Goal: Information Seeking & Learning: Learn about a topic

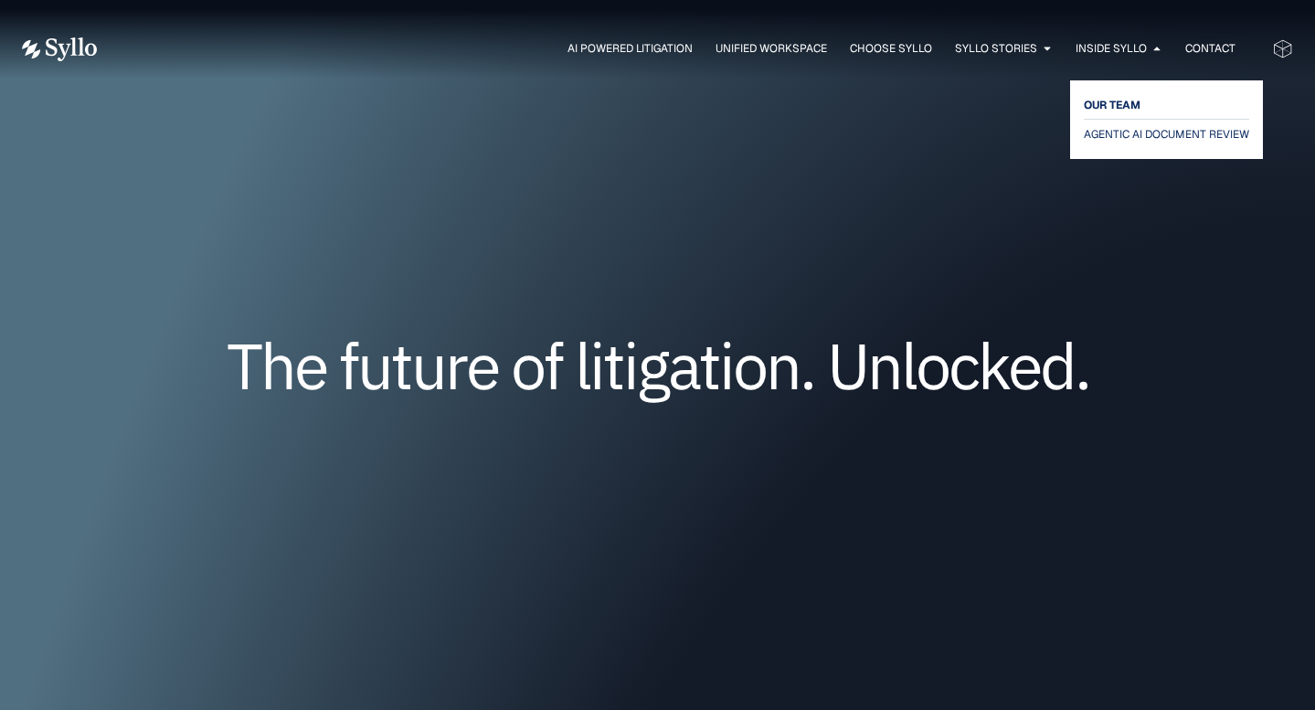
click at [1122, 105] on span "OUR TEAM" at bounding box center [1111, 105] width 57 height 22
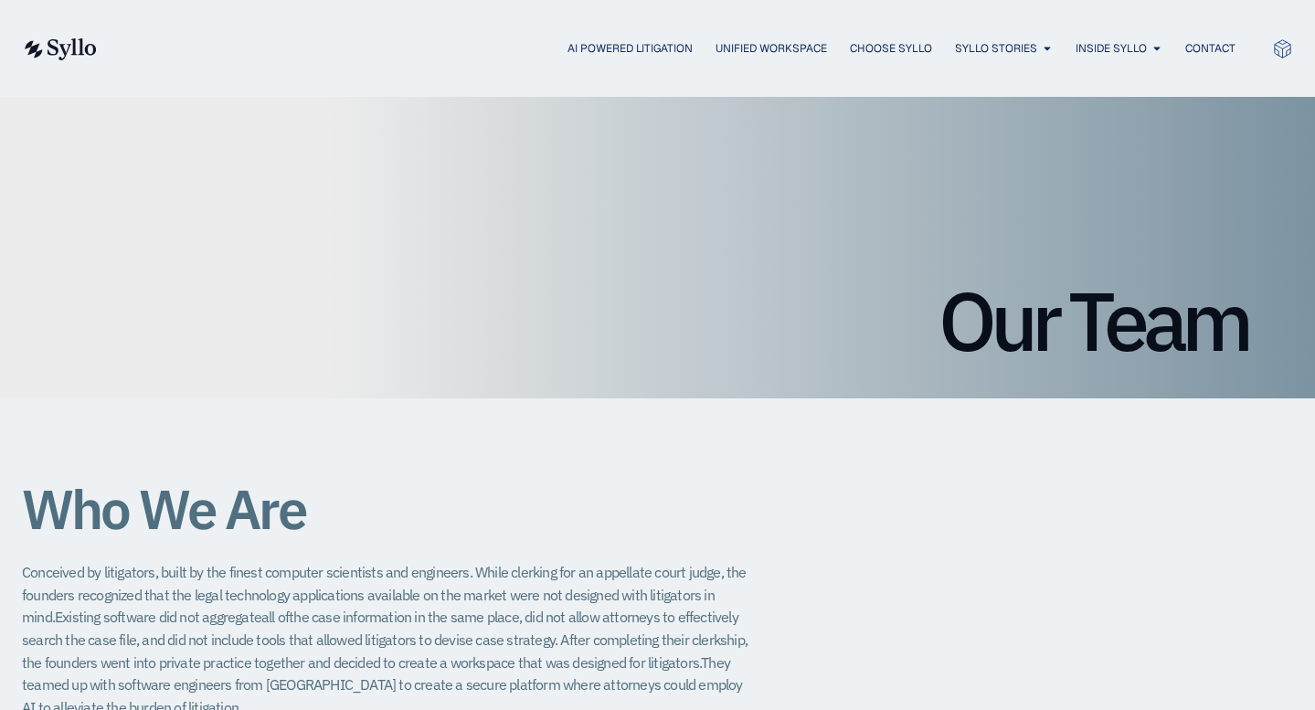
click at [74, 45] on img at bounding box center [59, 49] width 75 height 22
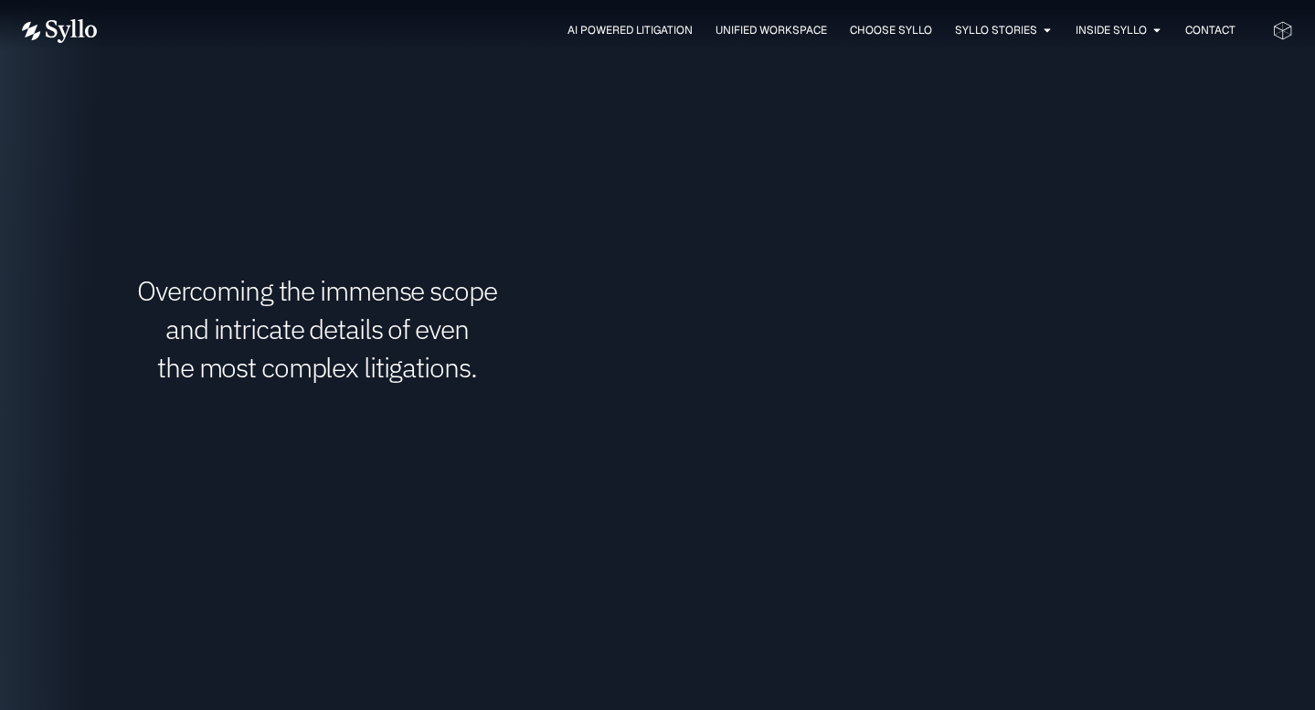
scroll to position [2852, 0]
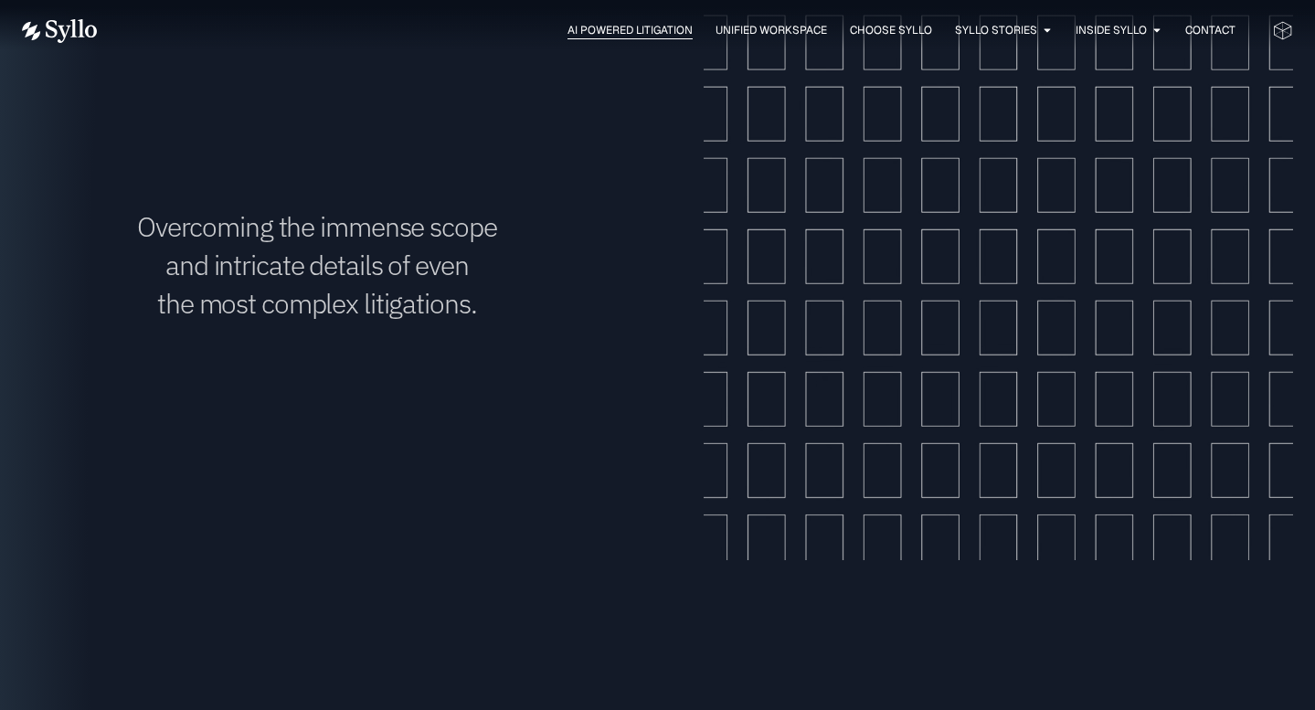
click at [593, 28] on span "AI Powered Litigation" at bounding box center [629, 30] width 125 height 16
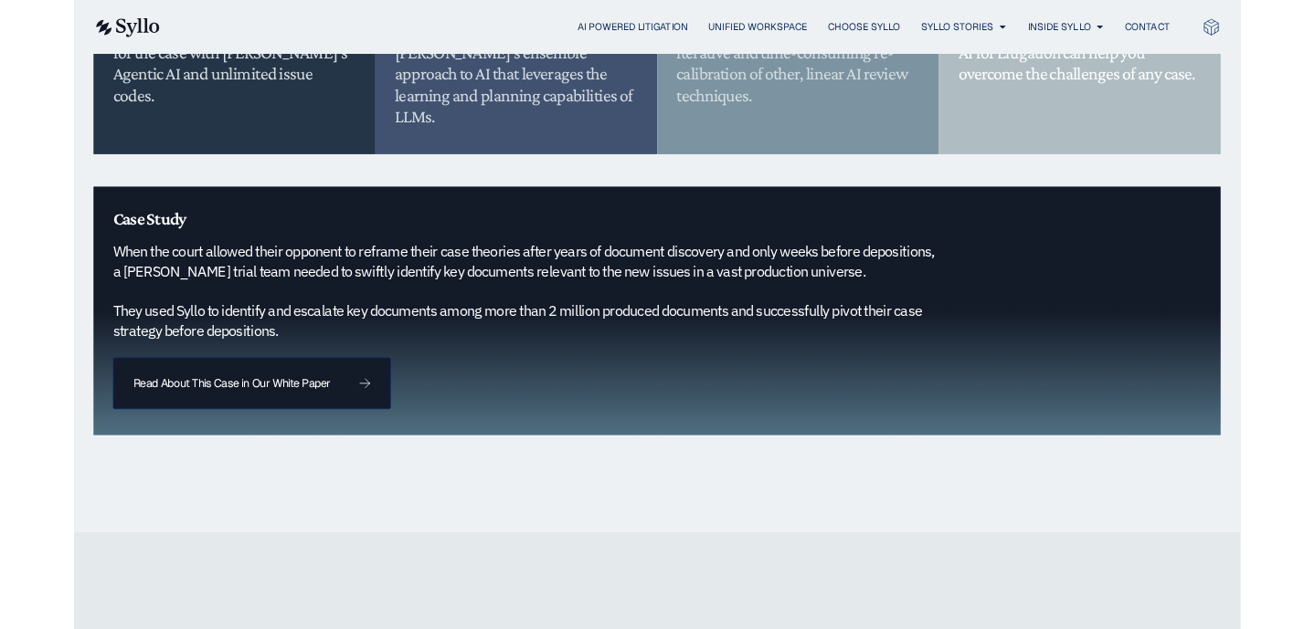
scroll to position [1757, 0]
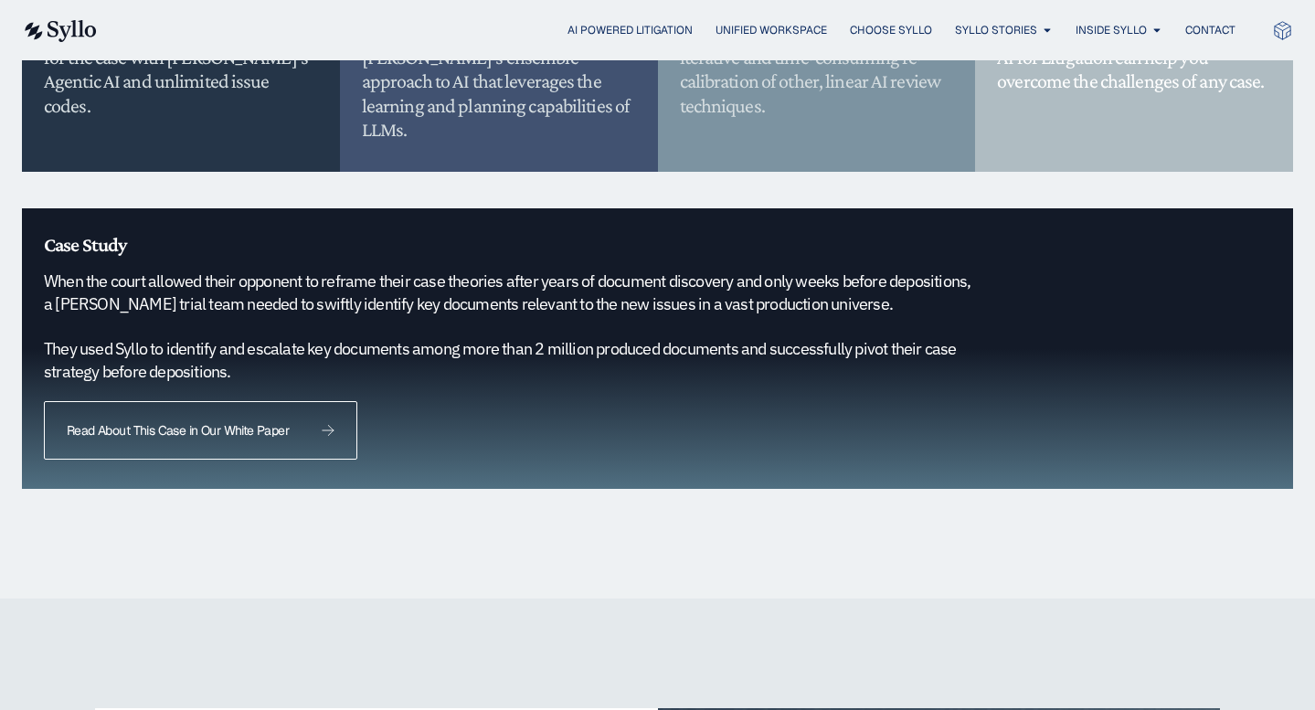
click at [188, 424] on span "Read About This Case in Our White Paper" at bounding box center [178, 430] width 222 height 13
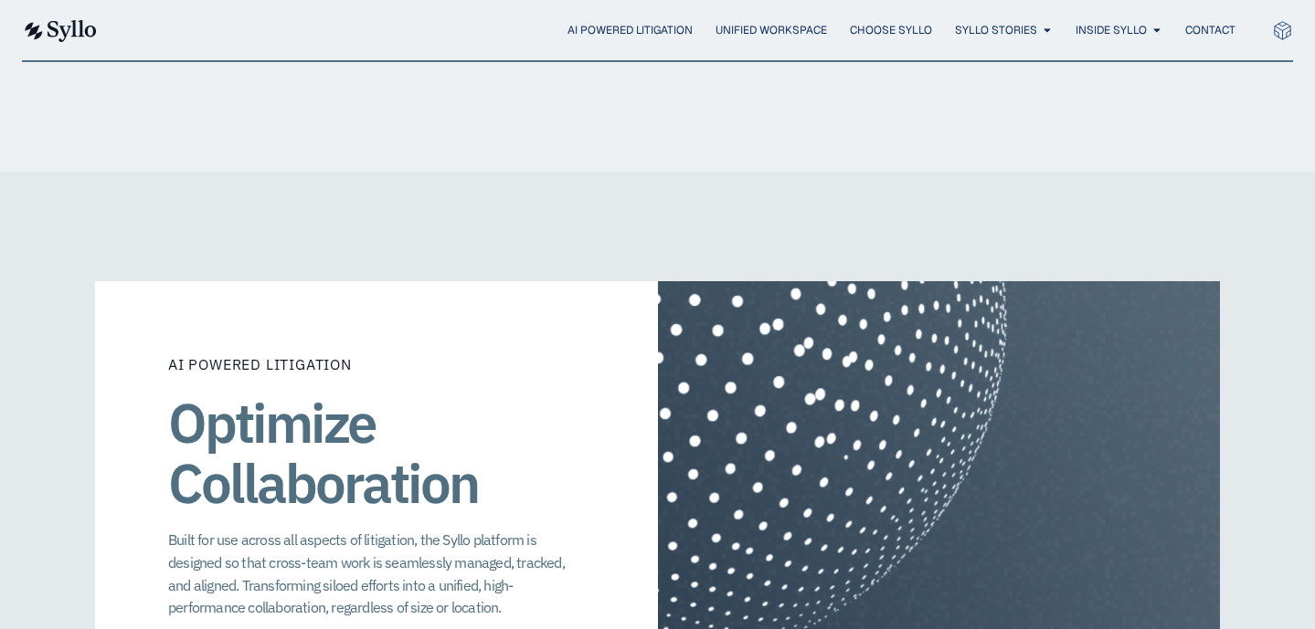
scroll to position [1911, 0]
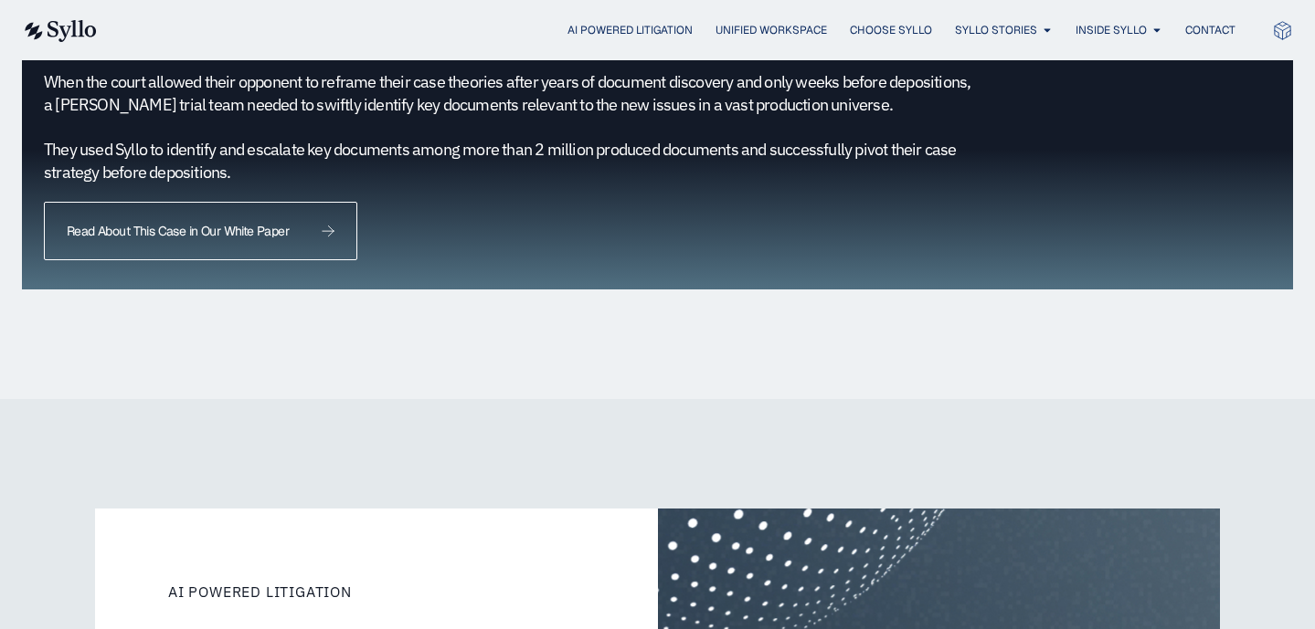
click at [236, 225] on span "Read About This Case in Our White Paper" at bounding box center [178, 231] width 222 height 13
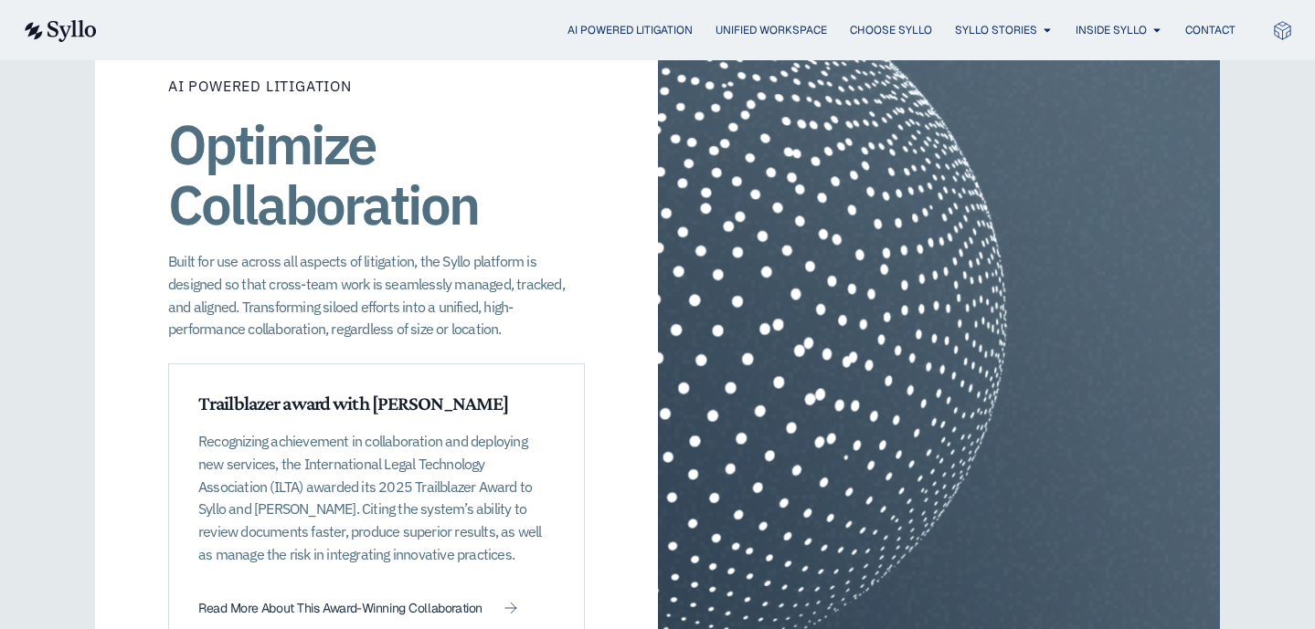
scroll to position [2452, 0]
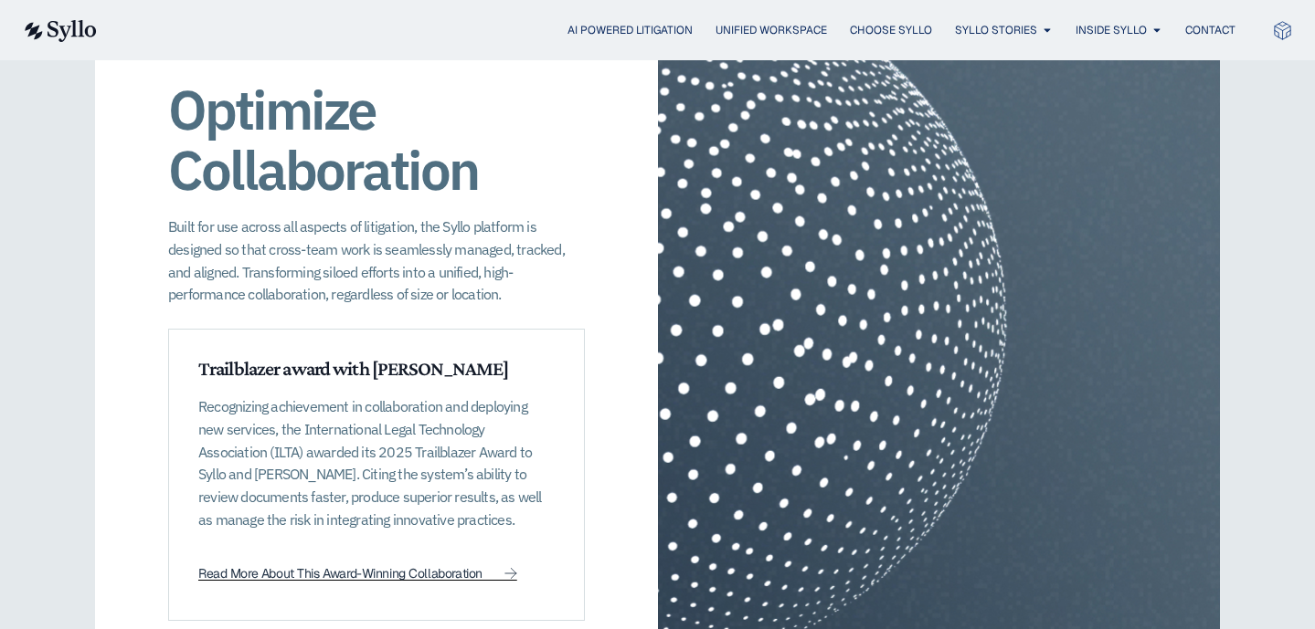
click at [329, 567] on span "Read More About This Award-Winning Collaboration" at bounding box center [340, 573] width 284 height 13
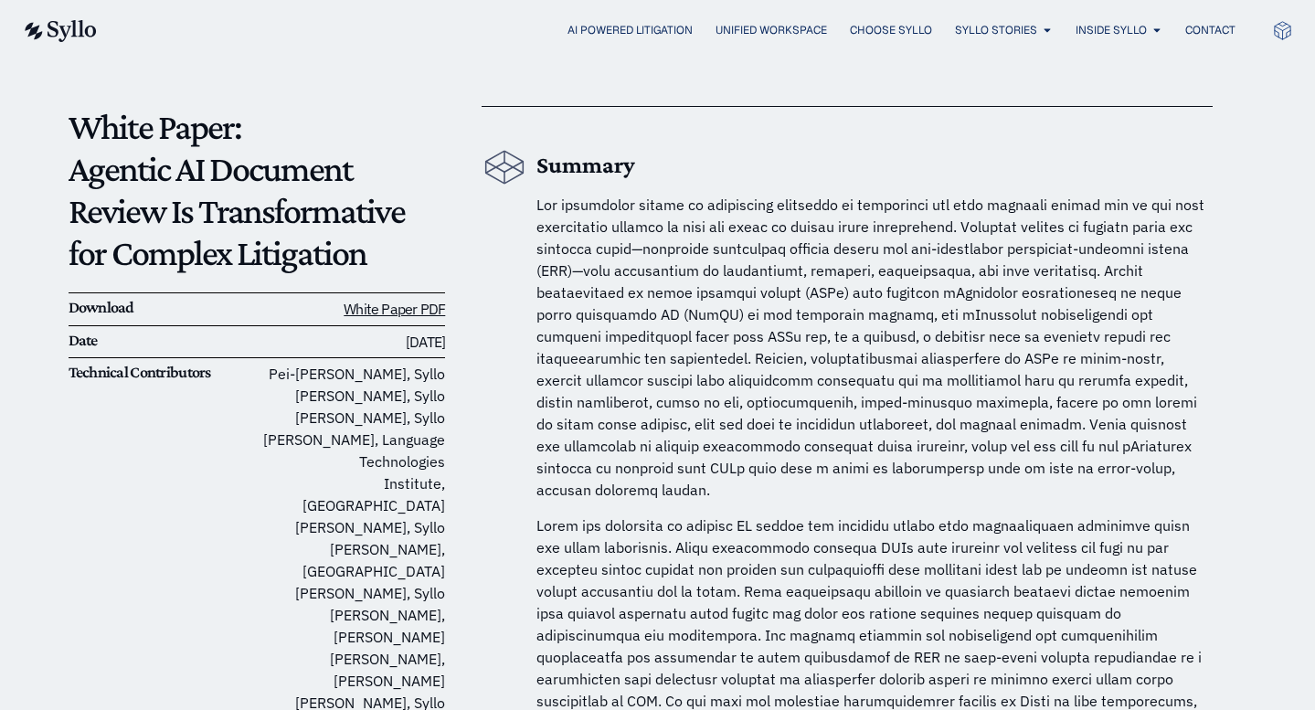
scroll to position [125, 0]
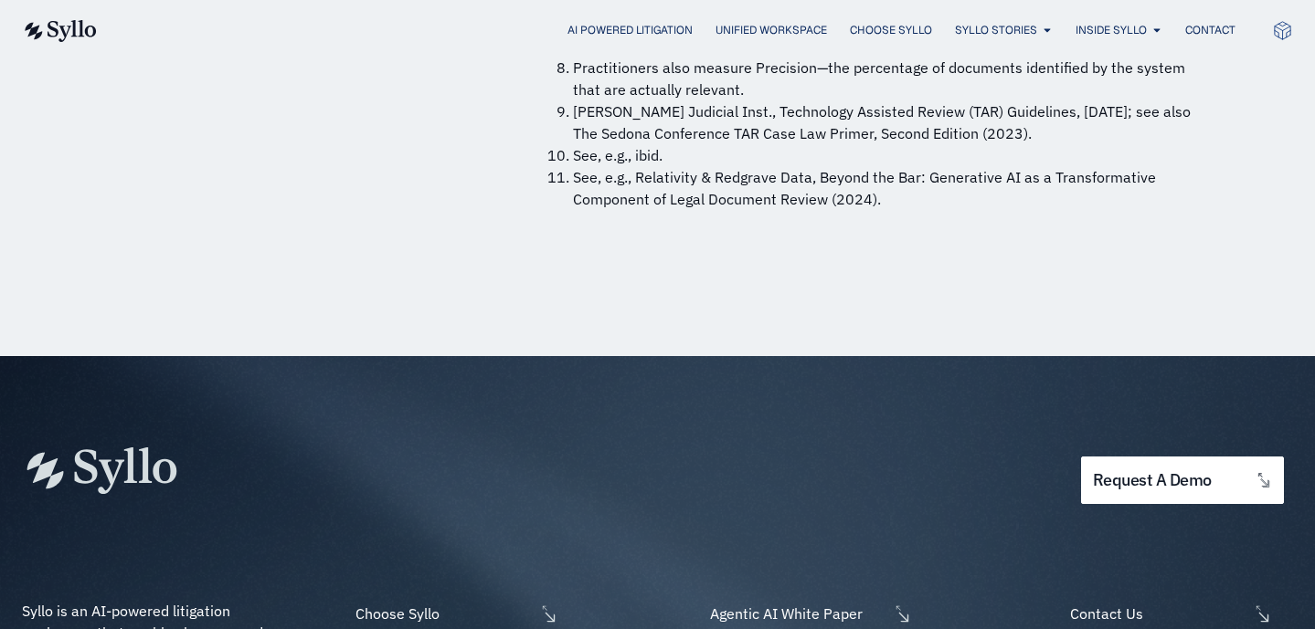
scroll to position [14094, 0]
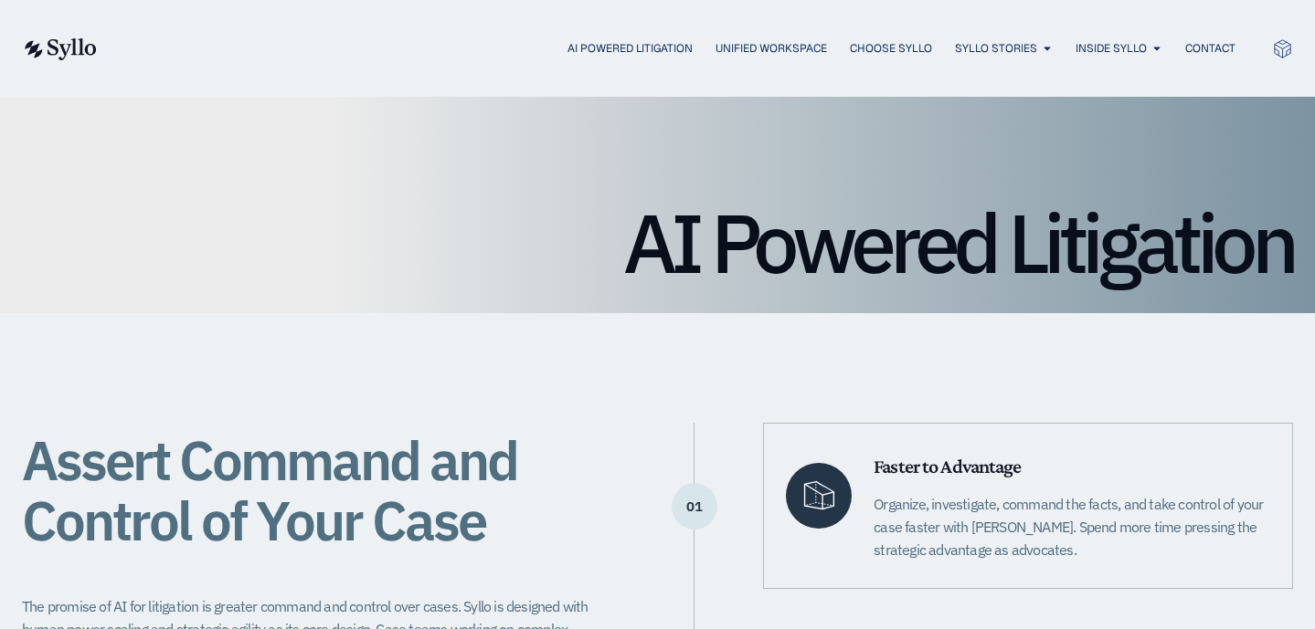
scroll to position [68, 0]
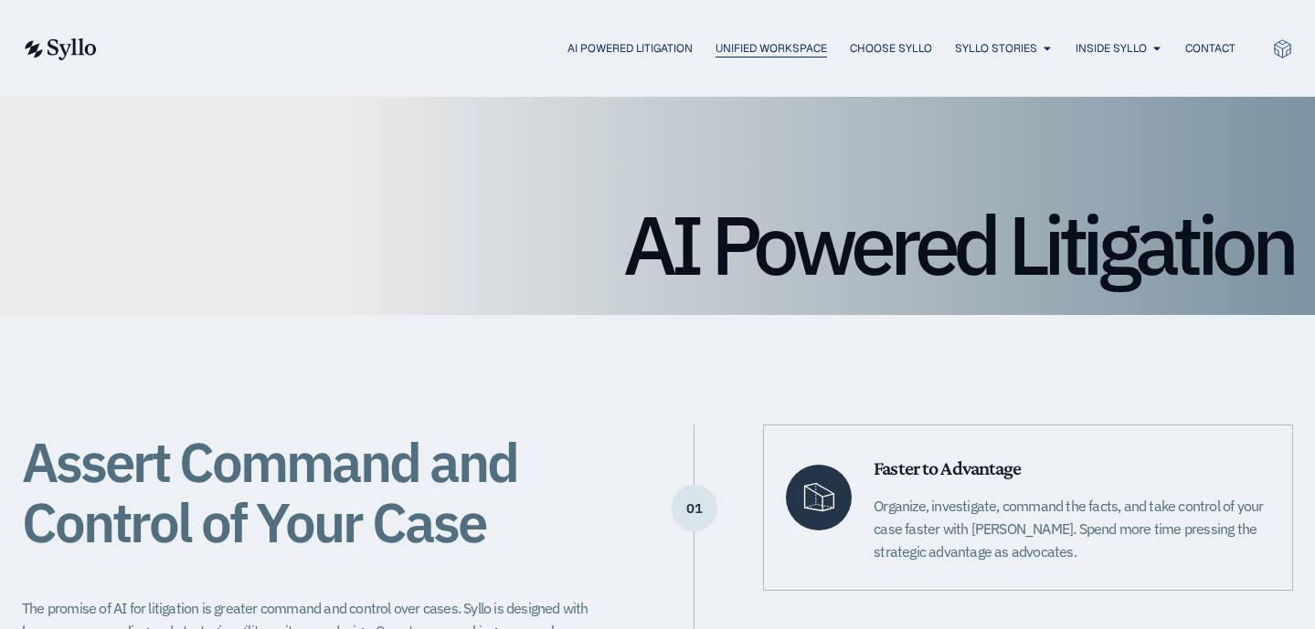
click at [731, 50] on span "Unified Workspace" at bounding box center [770, 48] width 111 height 16
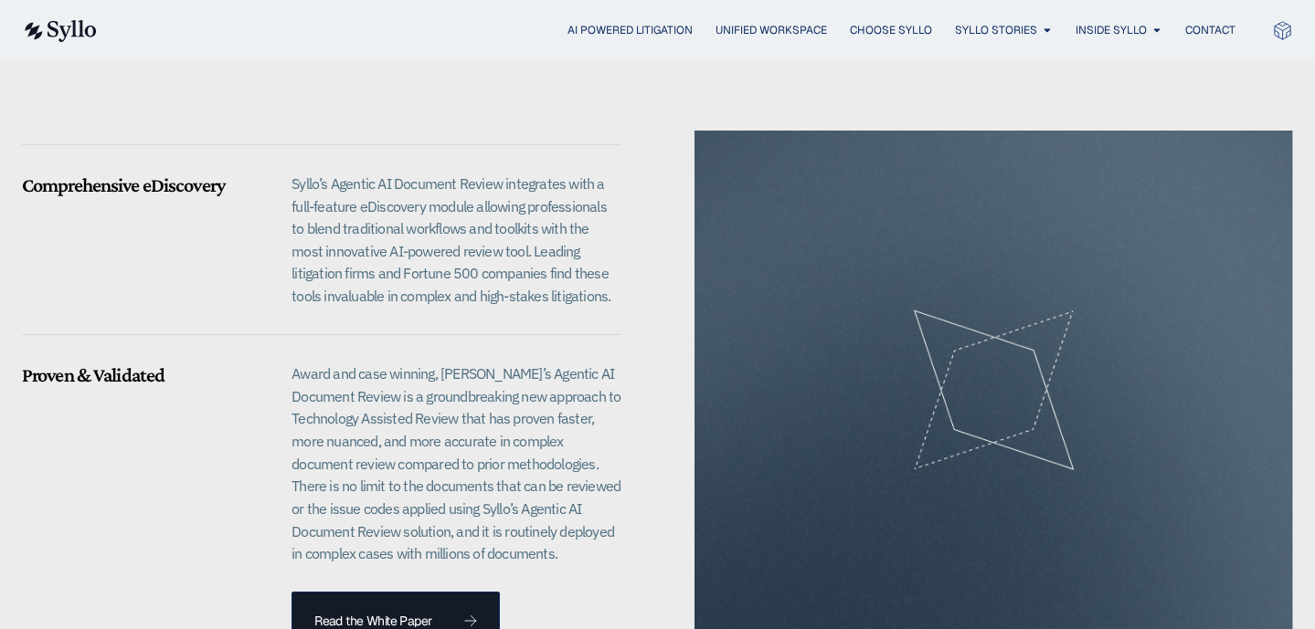
scroll to position [1680, 0]
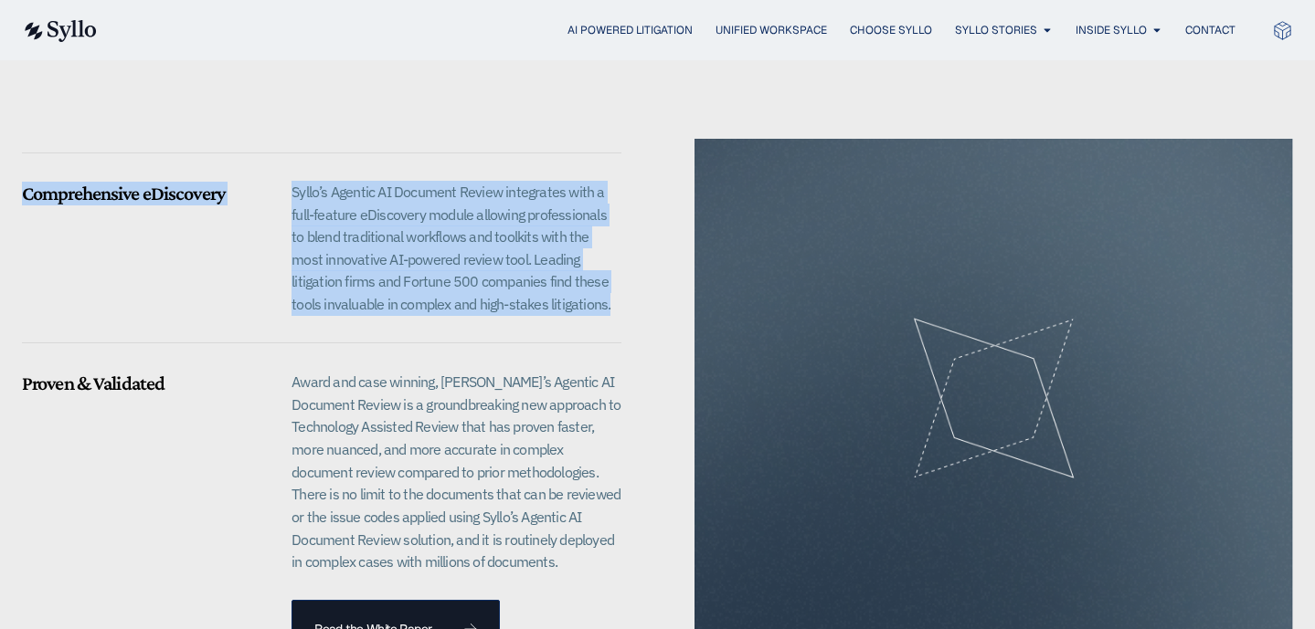
drag, startPoint x: 20, startPoint y: 173, endPoint x: 597, endPoint y: 286, distance: 588.4
click at [597, 286] on div "Unified Workspace eDiscovery and Agentic AI Document Review eDiscovery with Age…" at bounding box center [657, 186] width 1315 height 1091
copy div "Comprehensive eDiscovery Syllo’s Agentic AI Document Review integrates with a f…"
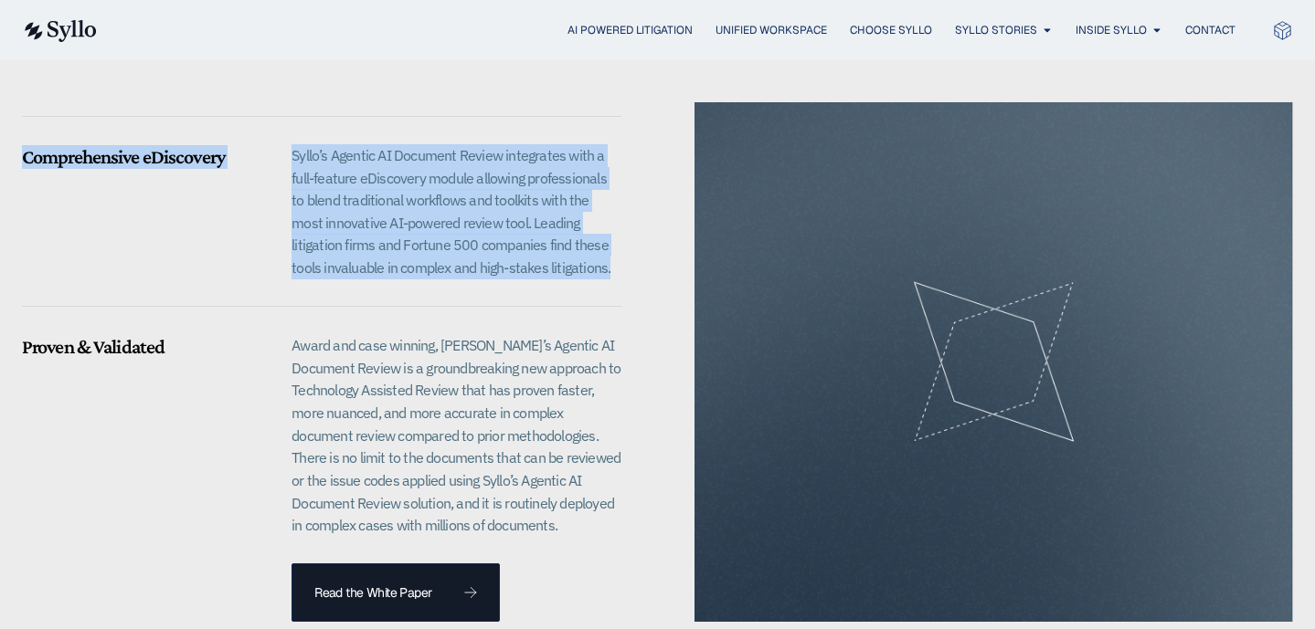
scroll to position [1703, 0]
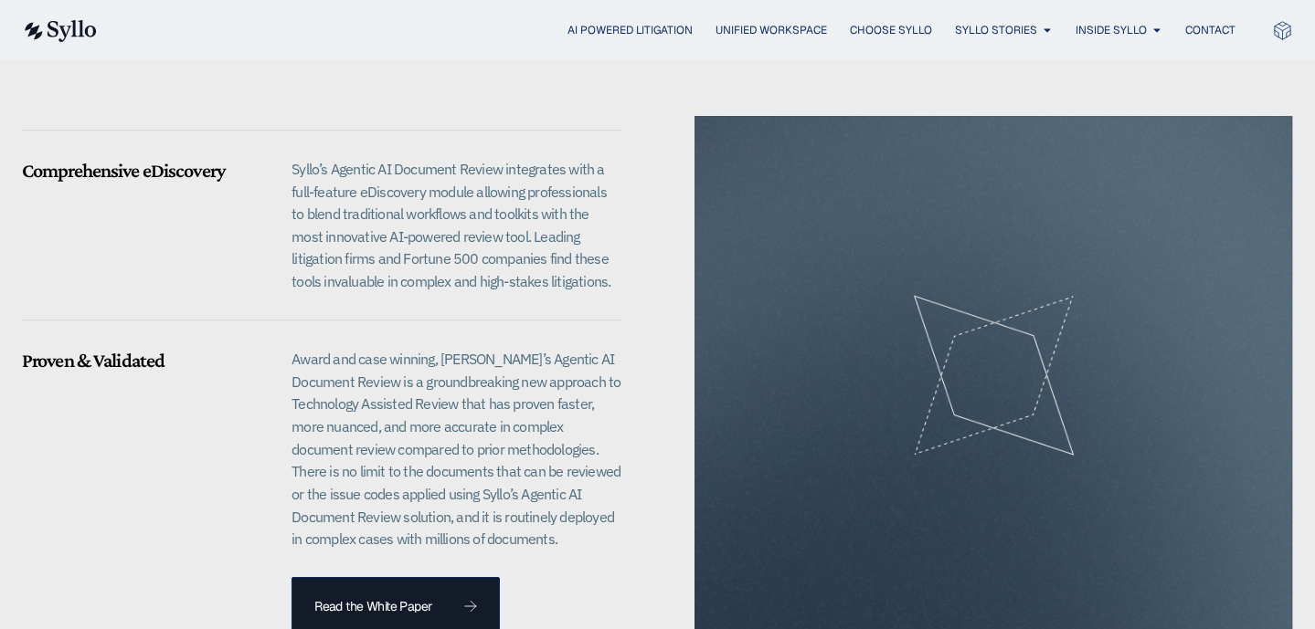
click at [608, 306] on div at bounding box center [321, 329] width 599 height 47
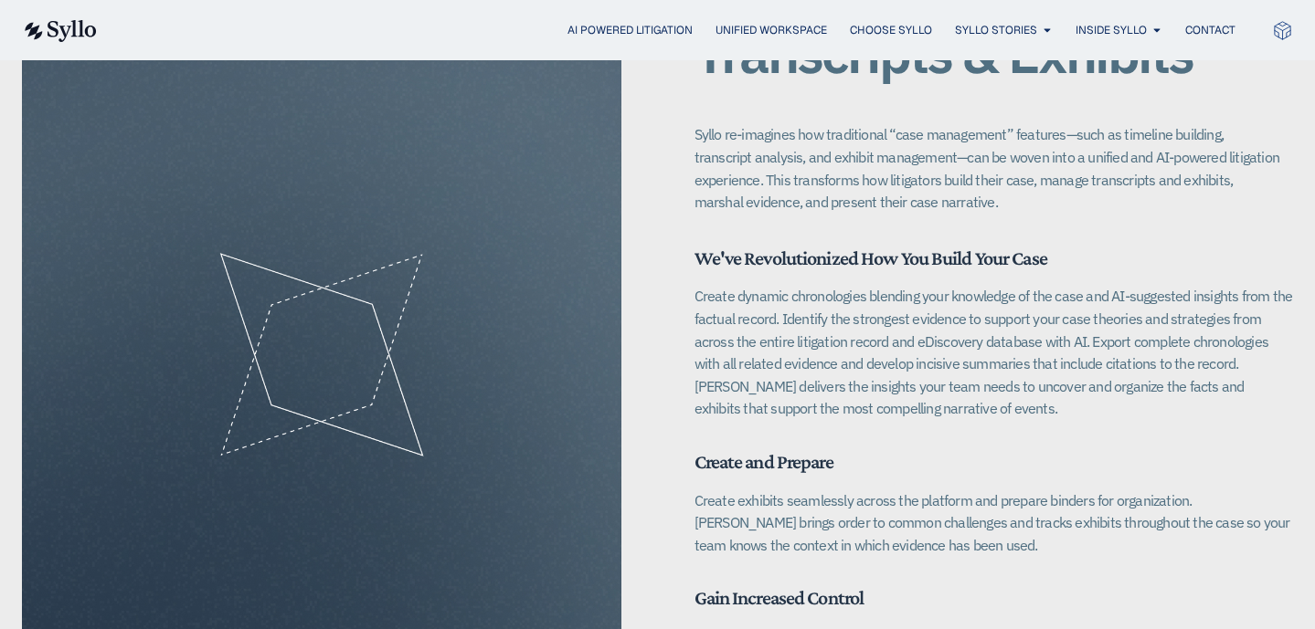
scroll to position [2511, 0]
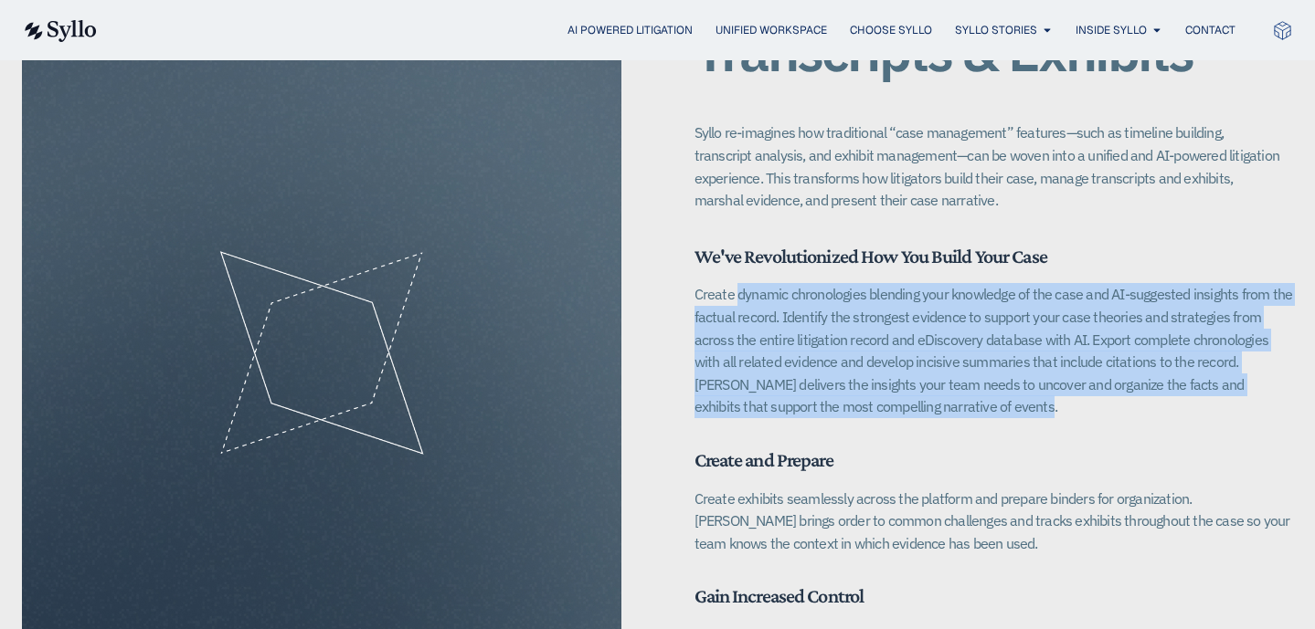
drag, startPoint x: 695, startPoint y: 267, endPoint x: 884, endPoint y: 382, distance: 221.4
click at [884, 382] on p "Create dynamic chronologies blending your knowledge of the case and AI-suggeste…" at bounding box center [993, 350] width 599 height 135
click at [1191, 334] on p "Create dynamic chronologies blending your knowledge of the case and AI-suggeste…" at bounding box center [993, 350] width 599 height 135
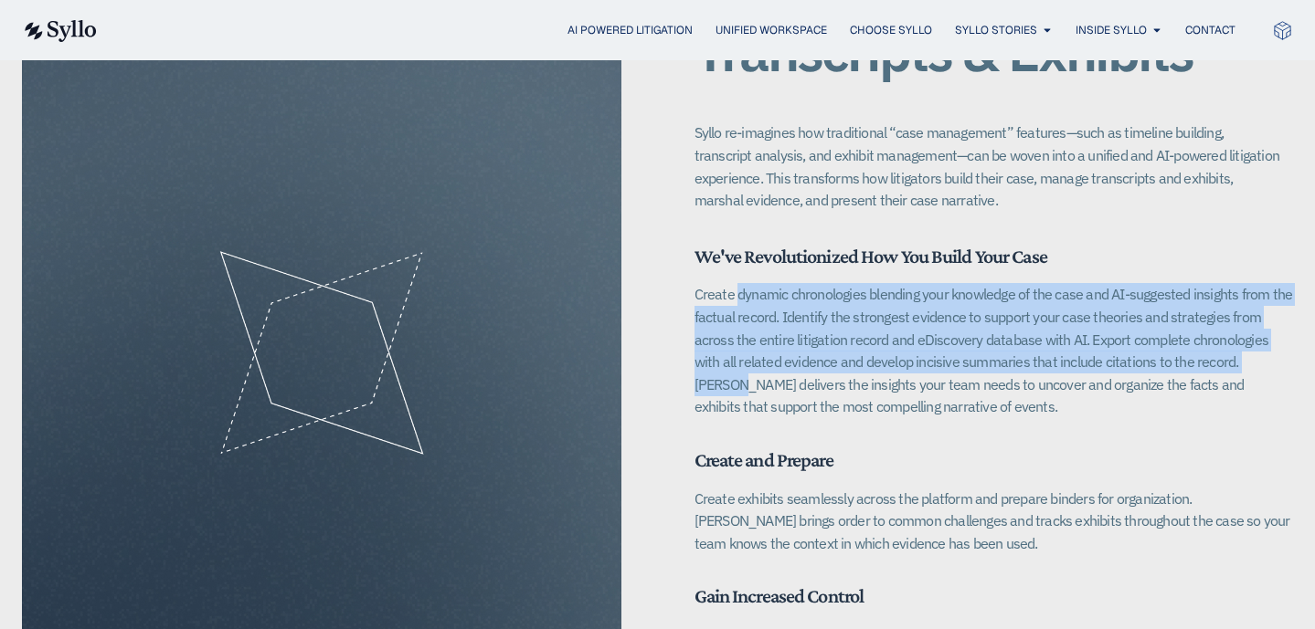
drag, startPoint x: 1188, startPoint y: 343, endPoint x: 690, endPoint y: 277, distance: 502.2
click at [690, 277] on div "Unified Workspace Transcripts & Exhibits Syllo re-imagines how traditional “cas…" at bounding box center [657, 354] width 1271 height 760
copy p "Create dynamic chronologies blending your knowledge of the case and AI-suggeste…"
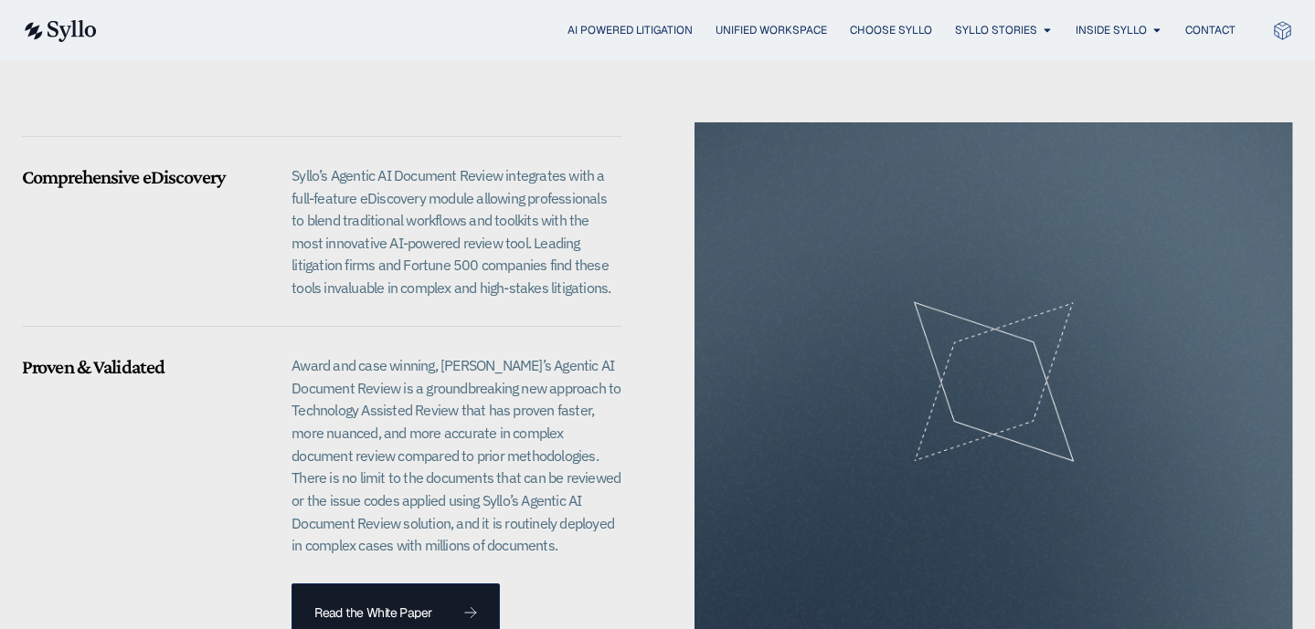
scroll to position [1686, 0]
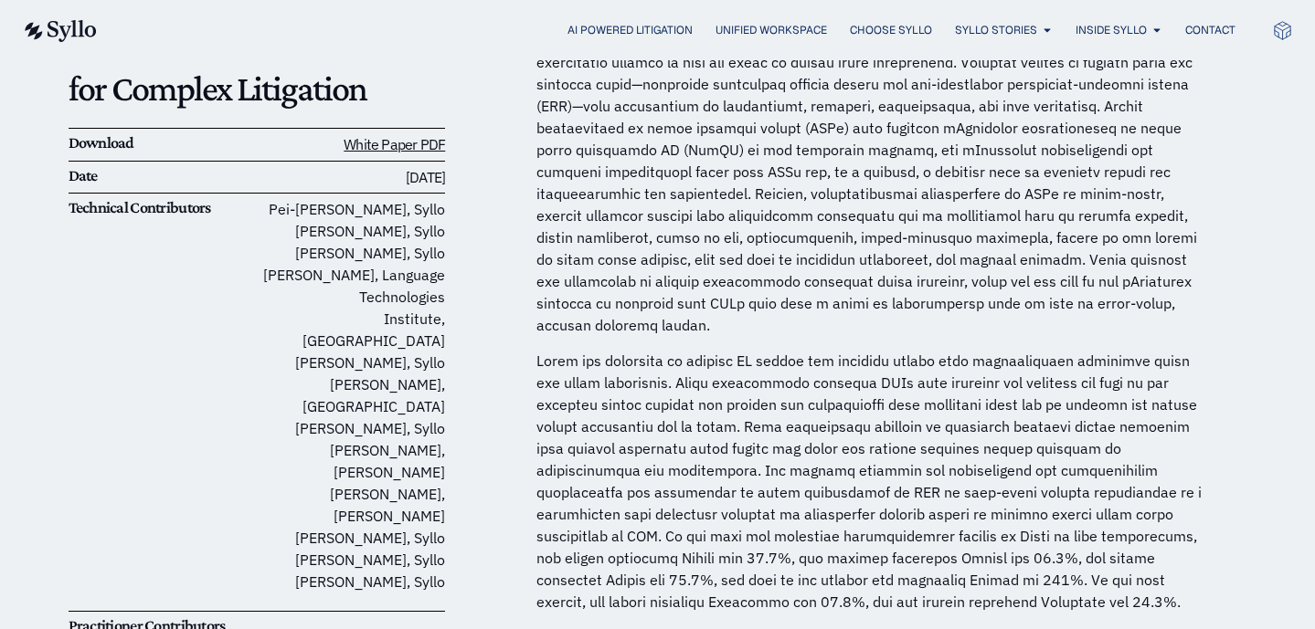
scroll to position [294, 0]
